Goal: Check status: Check status

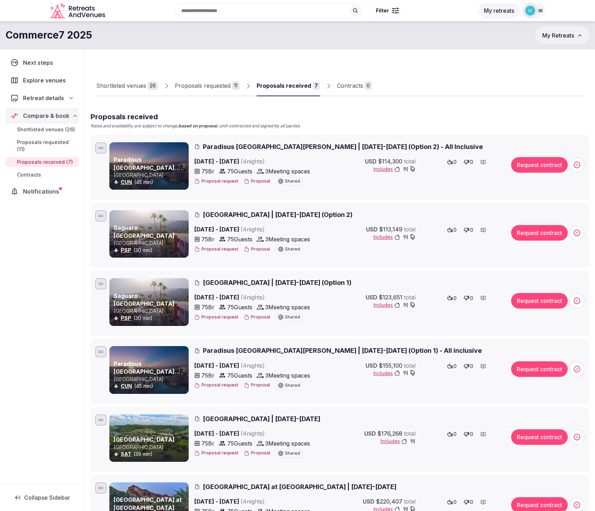
click at [211, 87] on div "Proposals requested" at bounding box center [203, 85] width 56 height 8
